Goal: Navigation & Orientation: Find specific page/section

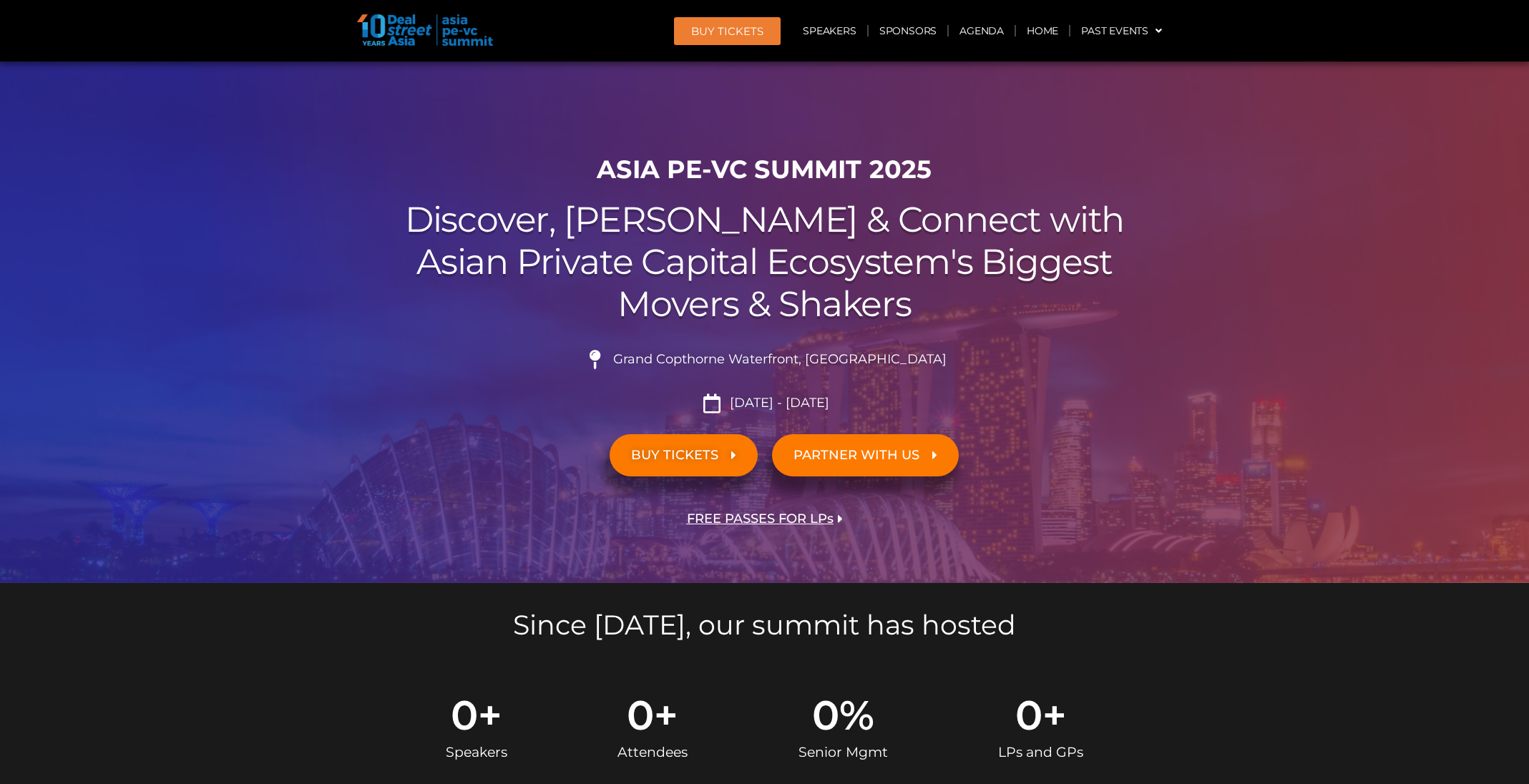
scroll to position [12486, 0]
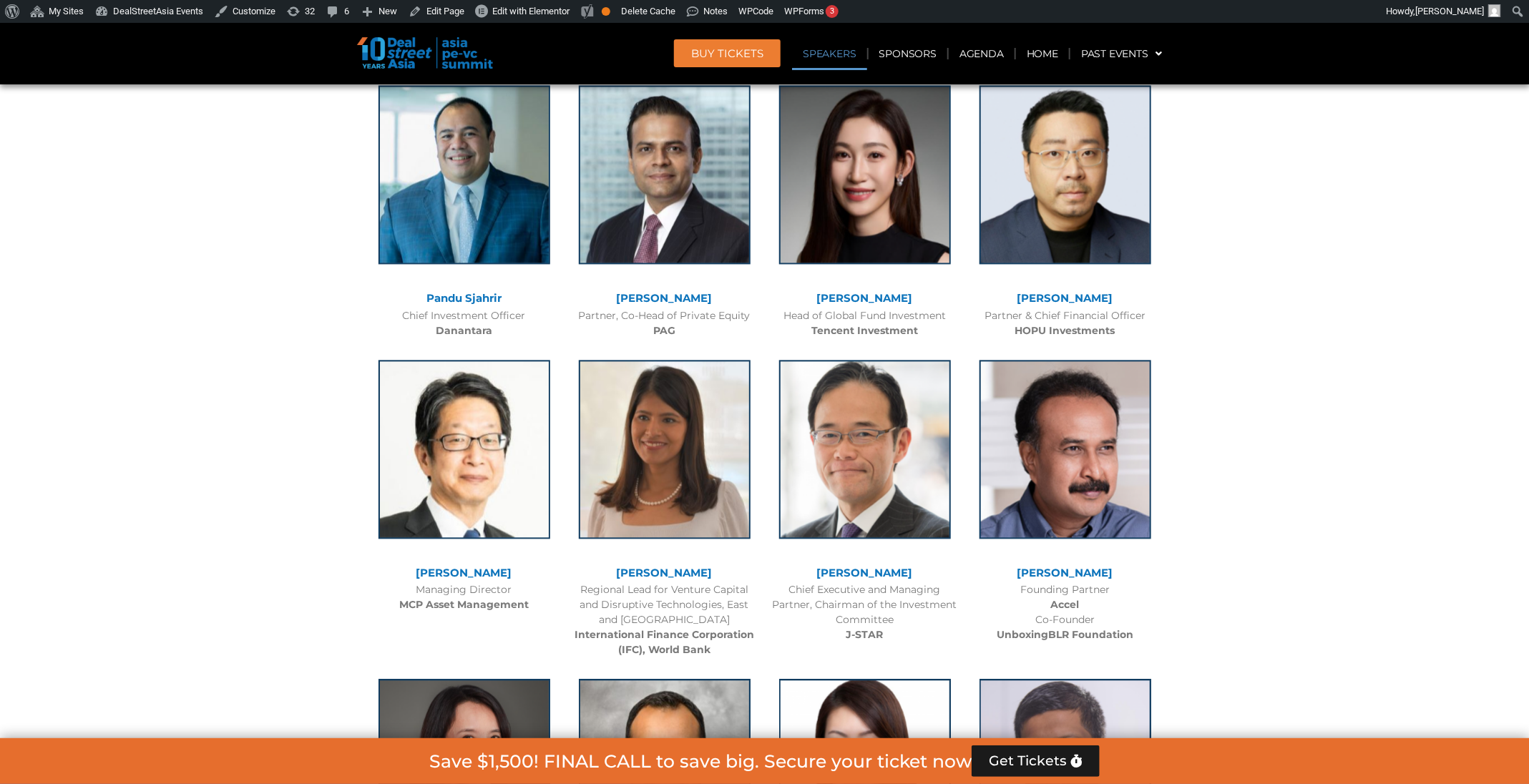
scroll to position [1614, 0]
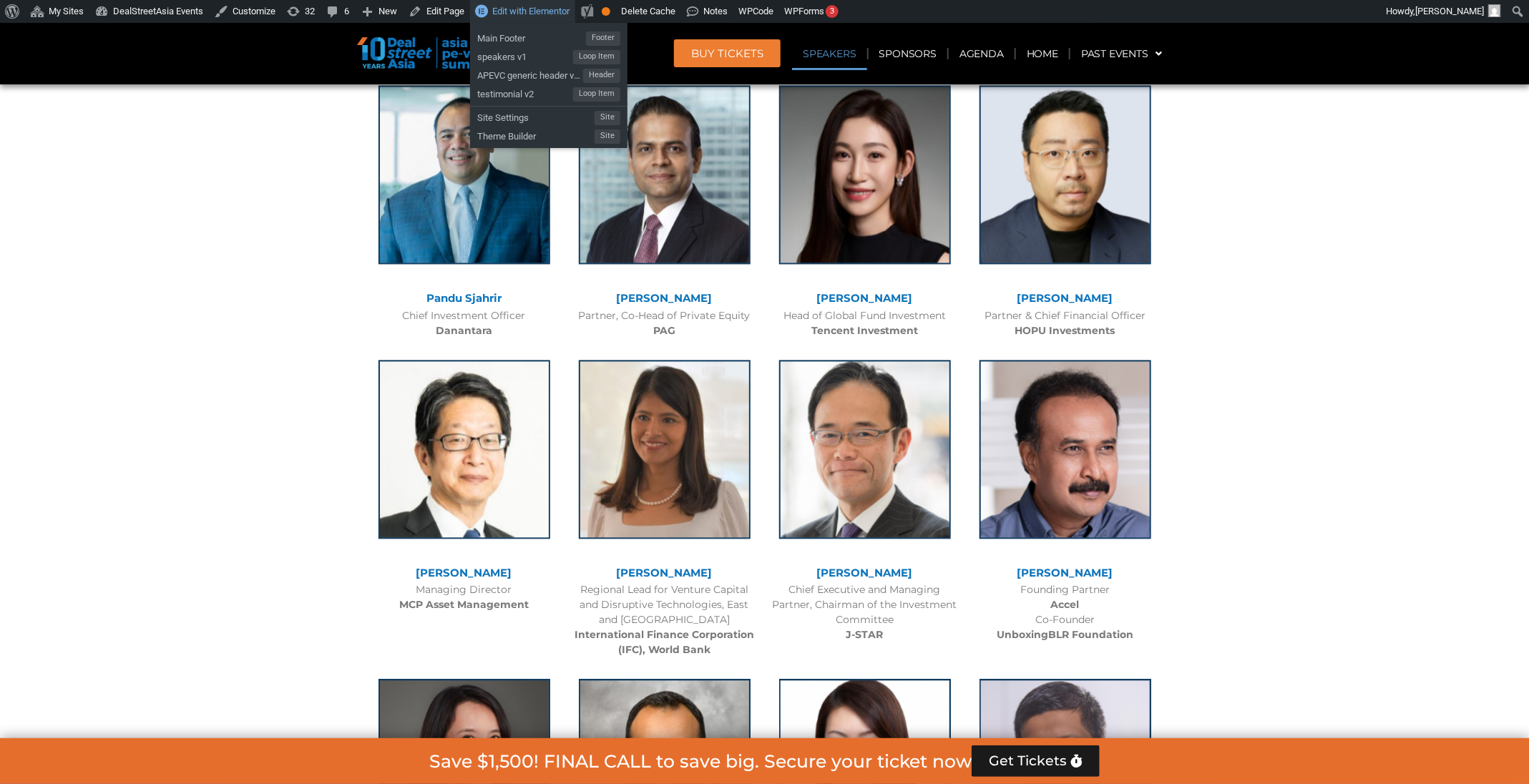
click at [553, 6] on span "Edit with Elementor" at bounding box center [531, 11] width 77 height 11
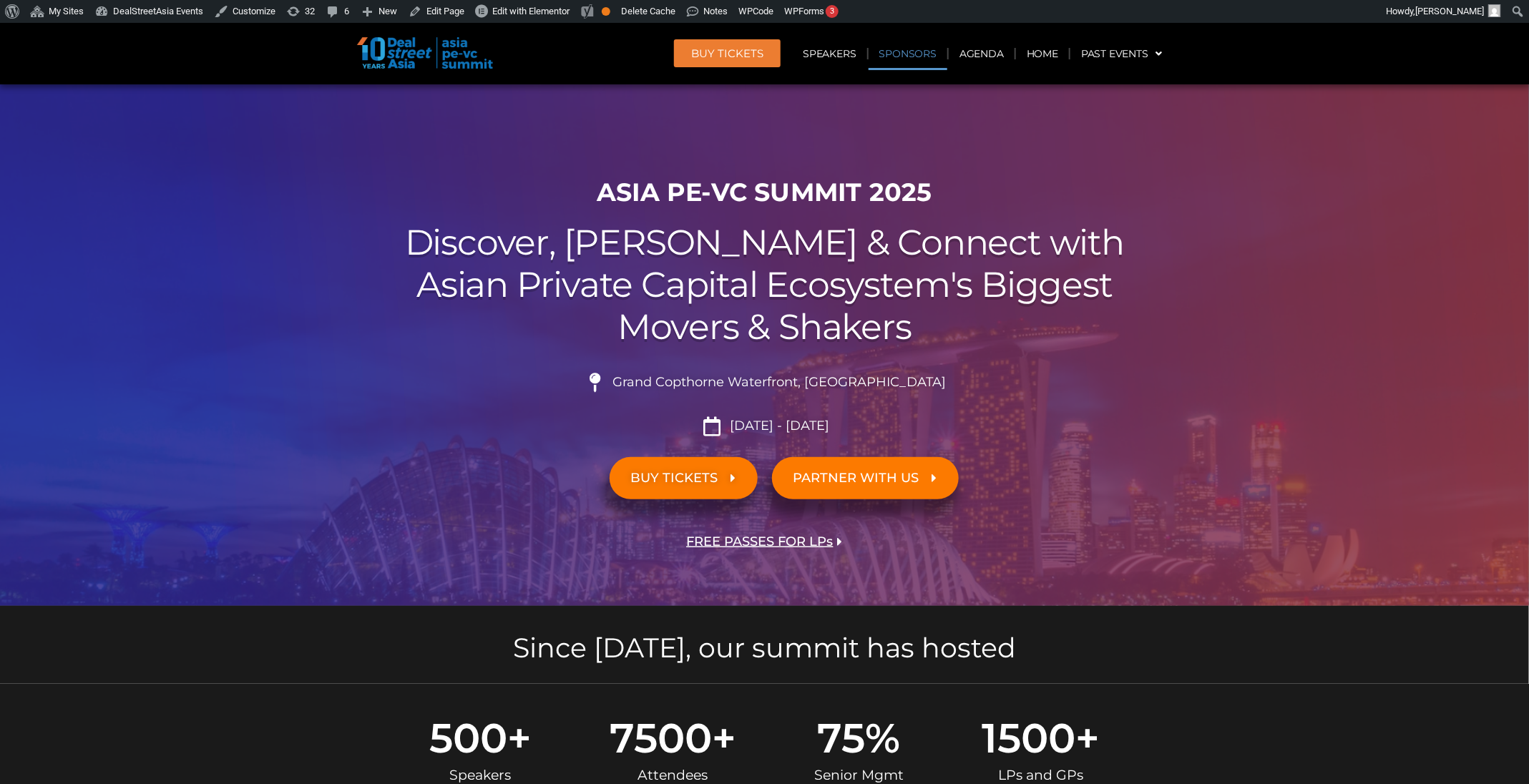
click at [928, 59] on link "Sponsors" at bounding box center [908, 54] width 79 height 33
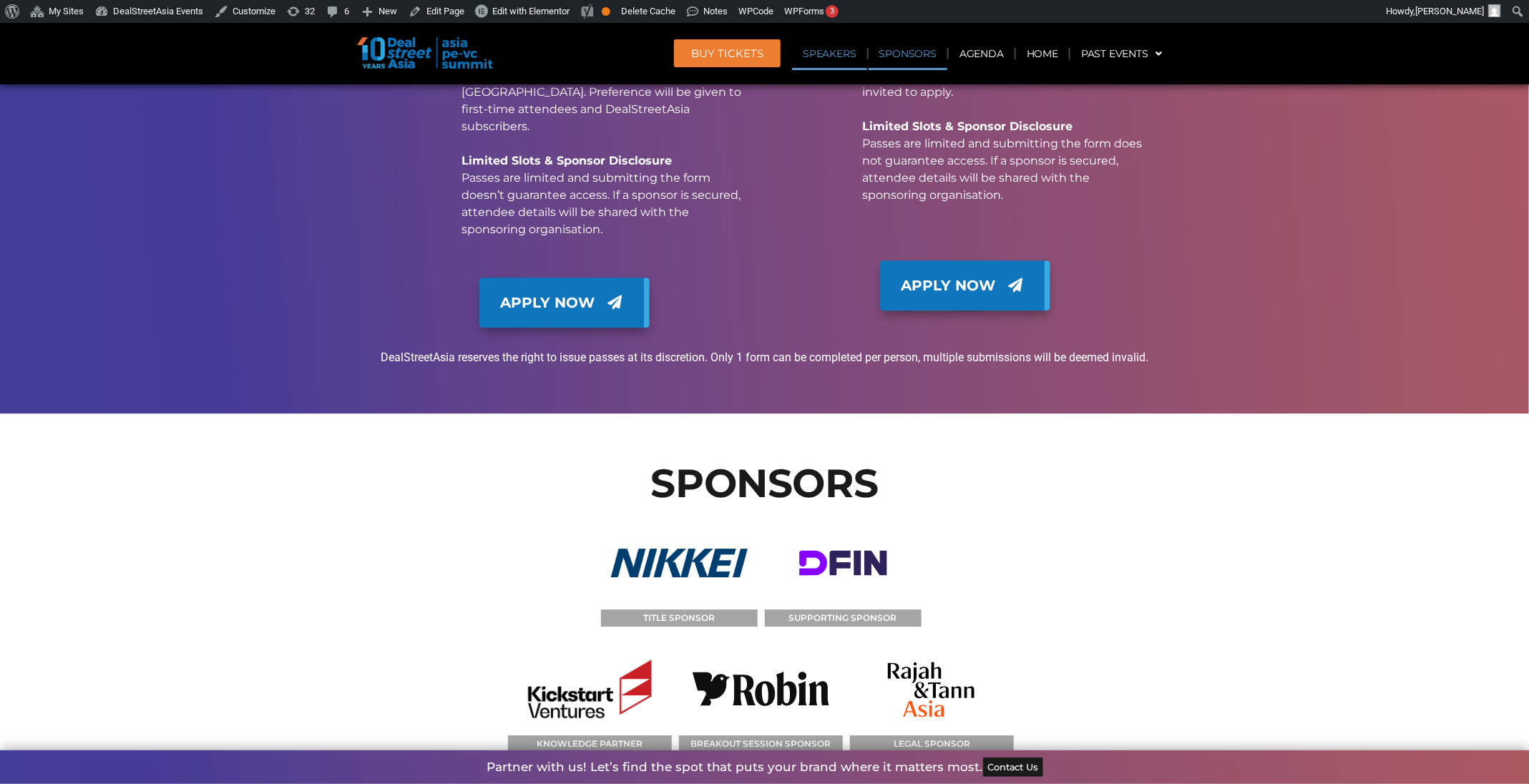
scroll to position [14521, 0]
